Goal: Transaction & Acquisition: Purchase product/service

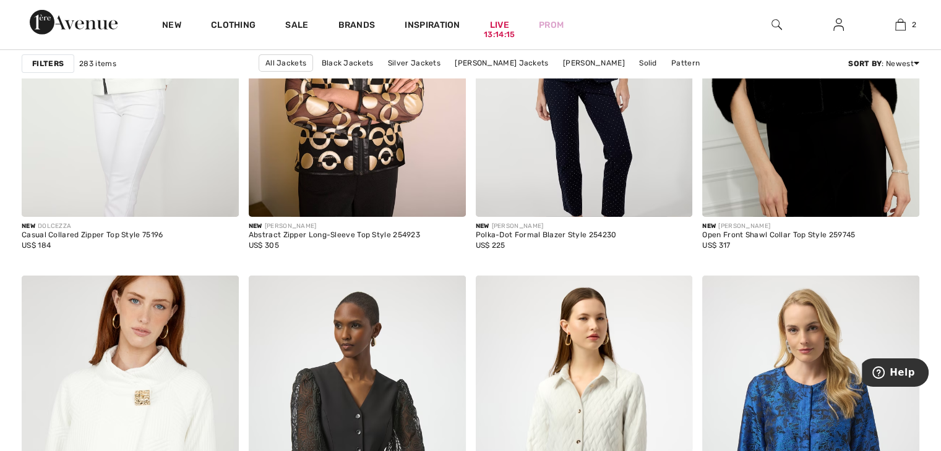
scroll to position [4091, 0]
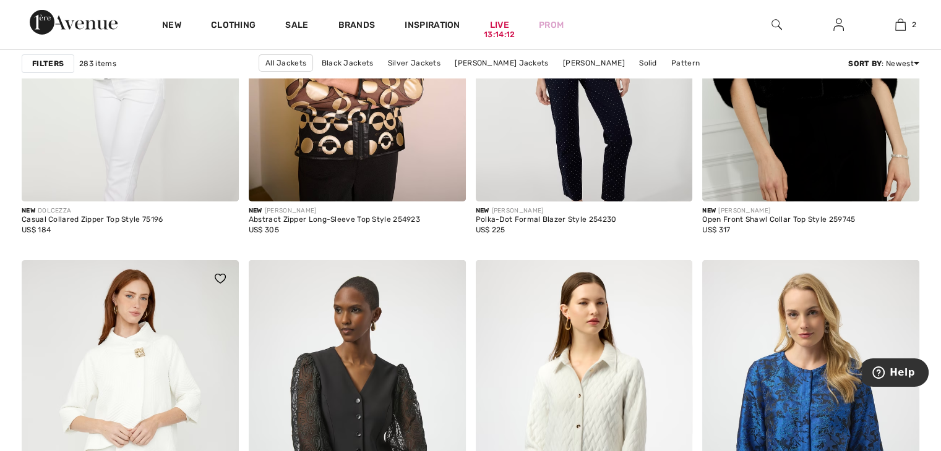
click at [182, 367] on img at bounding box center [130, 422] width 217 height 325
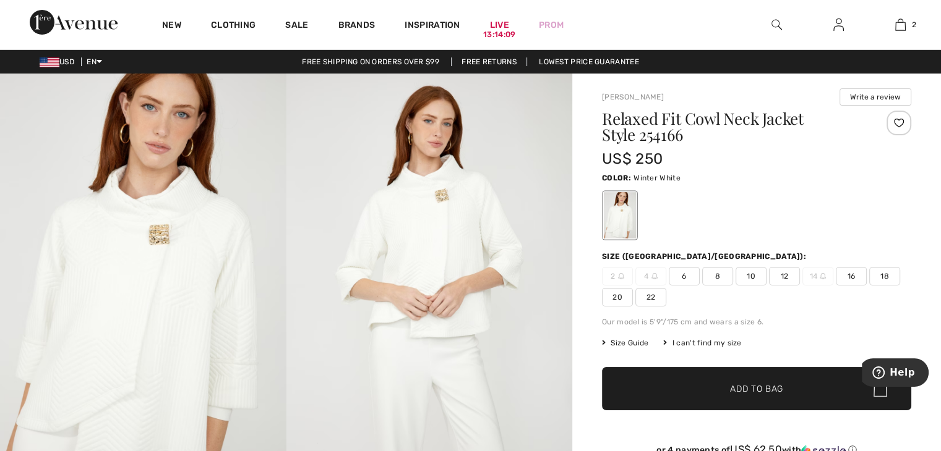
click at [722, 273] on span "8" at bounding box center [717, 276] width 31 height 19
click at [696, 385] on span "✔ Added to Bag Add to Bag" at bounding box center [756, 388] width 309 height 43
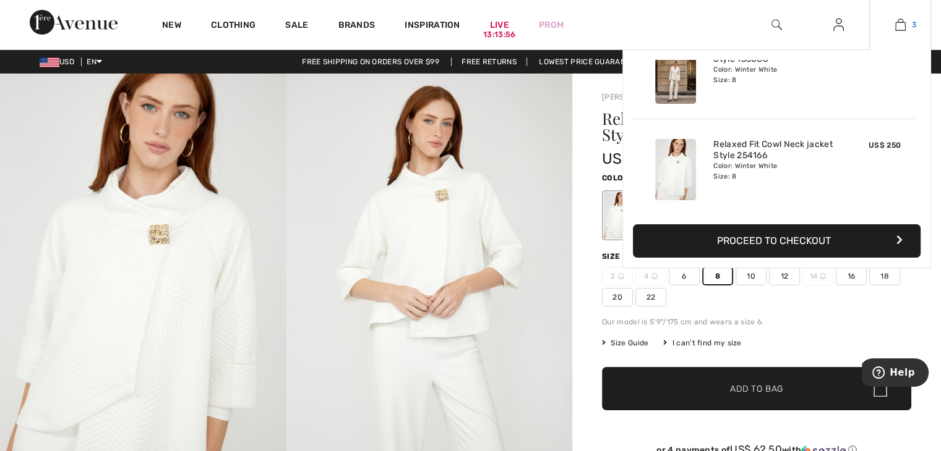
click at [898, 25] on img at bounding box center [900, 24] width 11 height 15
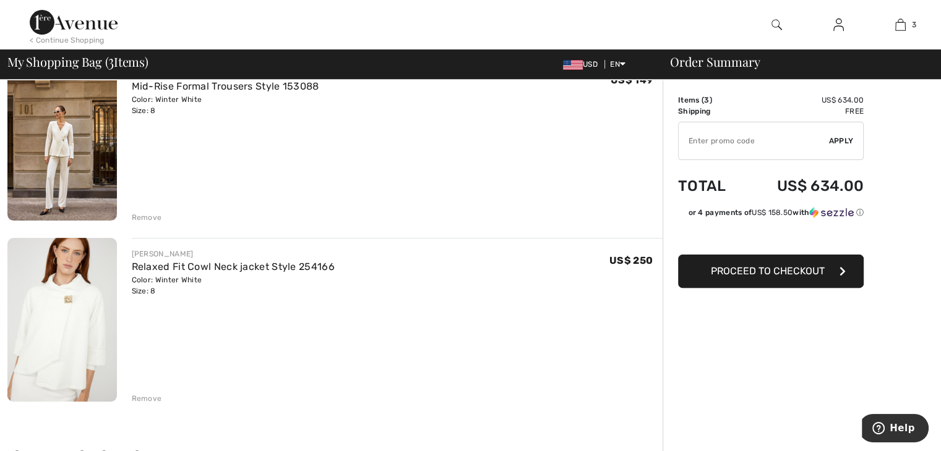
scroll to position [275, 0]
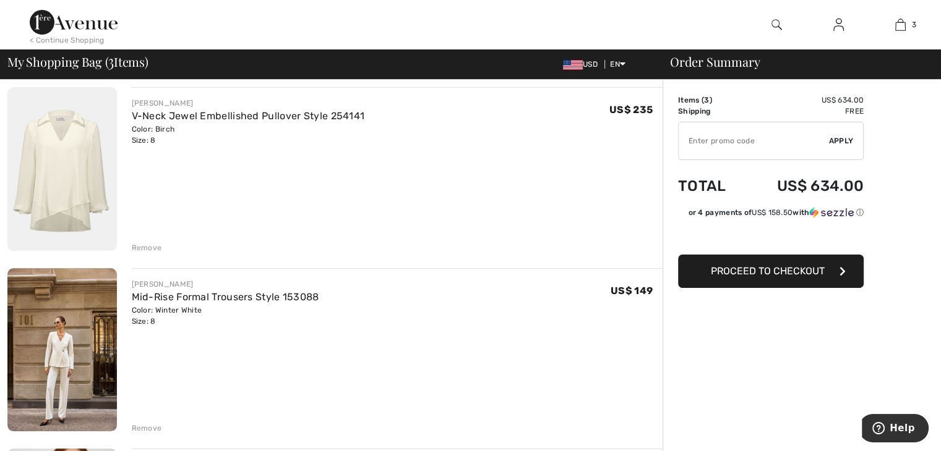
scroll to position [79, 0]
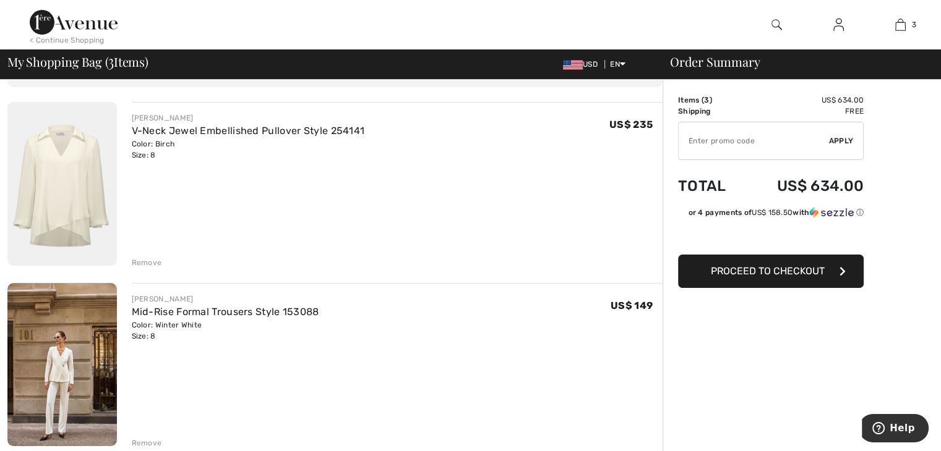
click at [152, 265] on div "Remove" at bounding box center [147, 262] width 30 height 11
